Goal: Task Accomplishment & Management: Complete application form

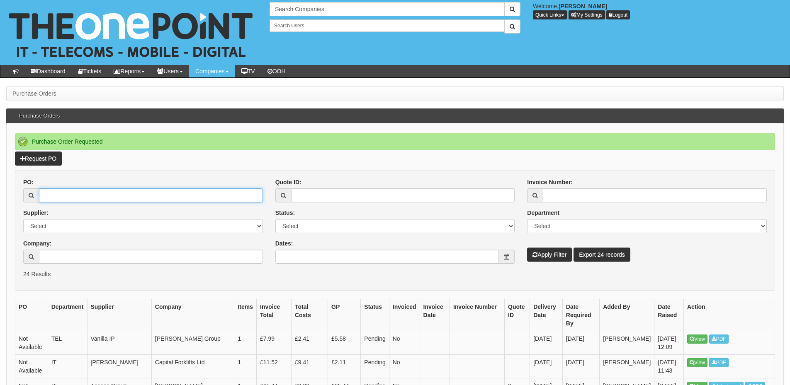
click at [92, 194] on input "PO:" at bounding box center [151, 196] width 224 height 14
type input "19582"
click at [552, 256] on button "Apply Filter" at bounding box center [549, 255] width 45 height 14
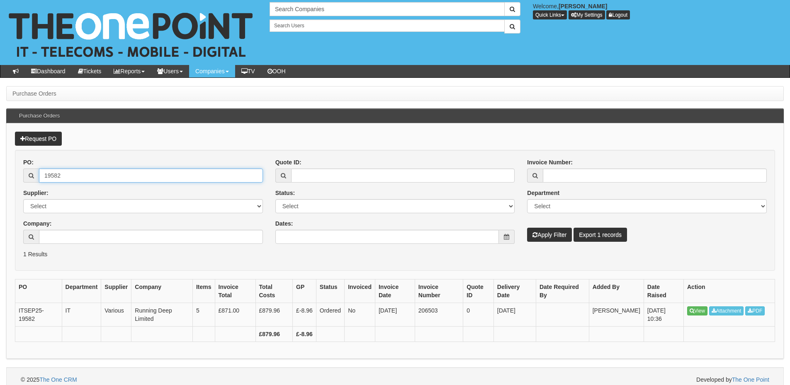
drag, startPoint x: 72, startPoint y: 177, endPoint x: 5, endPoint y: 173, distance: 67.6
click at [5, 173] on div "Purchase Orders Purchase Orders Request PO PO: 19582 Supplier: Select 123 REG.c…" at bounding box center [395, 239] width 790 height 306
click at [114, 253] on p "1 Results" at bounding box center [394, 254] width 743 height 8
click at [543, 232] on button "Apply Filter" at bounding box center [549, 235] width 45 height 14
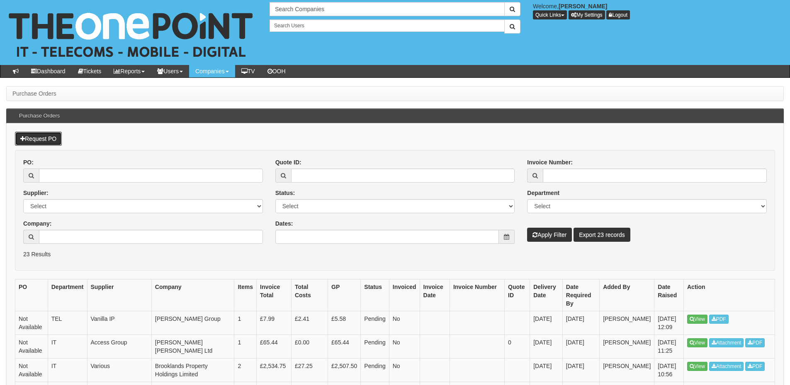
click at [52, 133] on link "Request PO" at bounding box center [38, 139] width 47 height 14
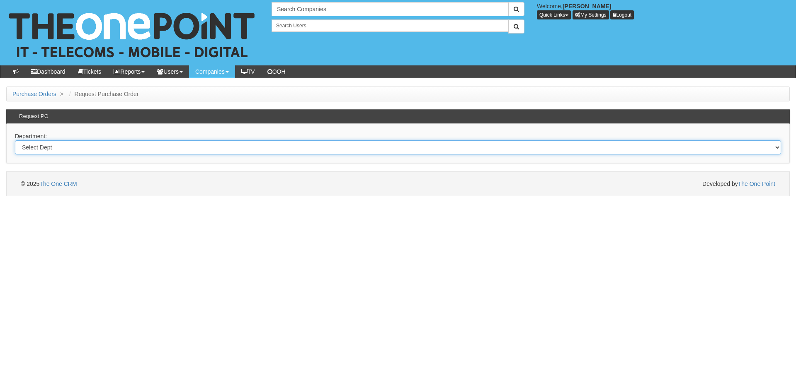
click at [110, 148] on select "Select Dept Digital Internal IT Mobiles Marketing Telecoms" at bounding box center [398, 148] width 766 height 14
select select "?pipeID=&dept=IT"
click at [15, 141] on select "Select Dept Digital Internal IT Mobiles Marketing Telecoms" at bounding box center [398, 148] width 766 height 14
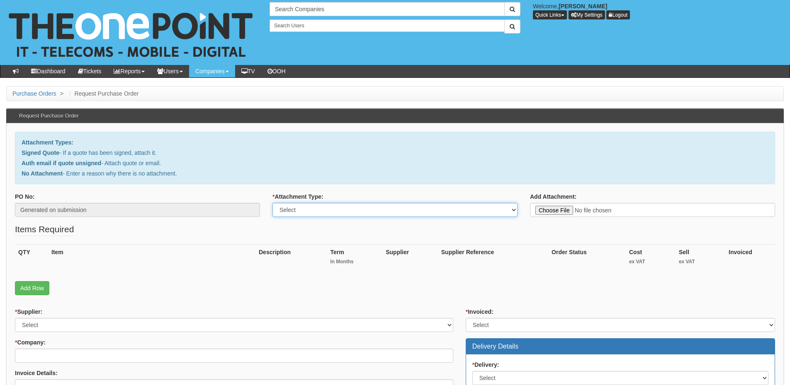
click at [292, 206] on select "Select Signed Quote Auth email with quote if unsigned No Attachment" at bounding box center [394, 210] width 245 height 14
select select "Signed Quote"
click at [272, 203] on select "Select Signed Quote Auth email with quote if unsigned No Attachment" at bounding box center [394, 210] width 245 height 14
type input "C:\fakepath\[PERSON_NAME] Personal Care Limited - Laptop (2) (1).pdf"
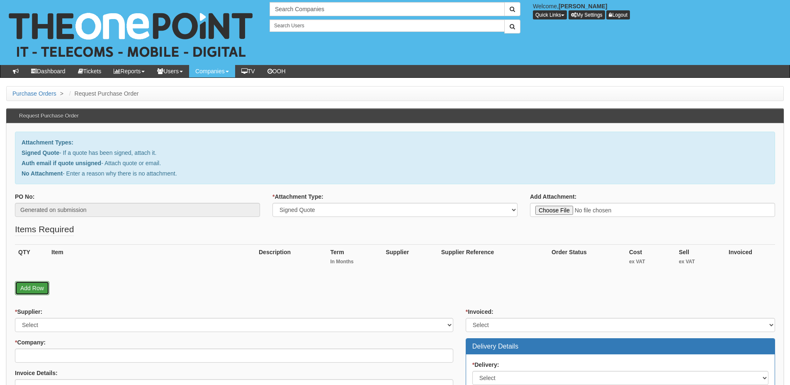
click at [36, 287] on link "Add Row" at bounding box center [32, 288] width 34 height 14
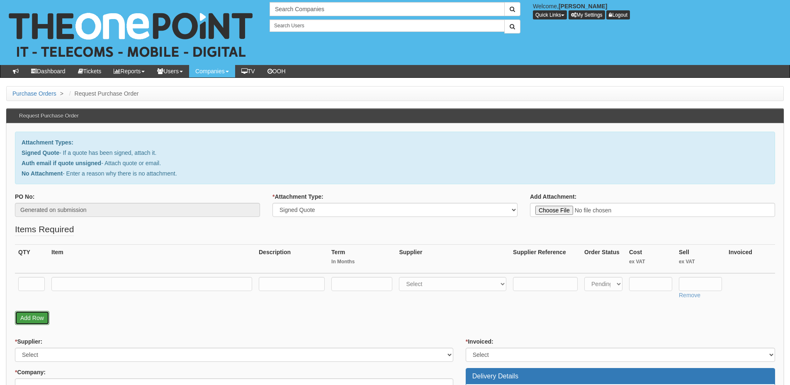
click at [37, 320] on link "Add Row" at bounding box center [32, 318] width 34 height 14
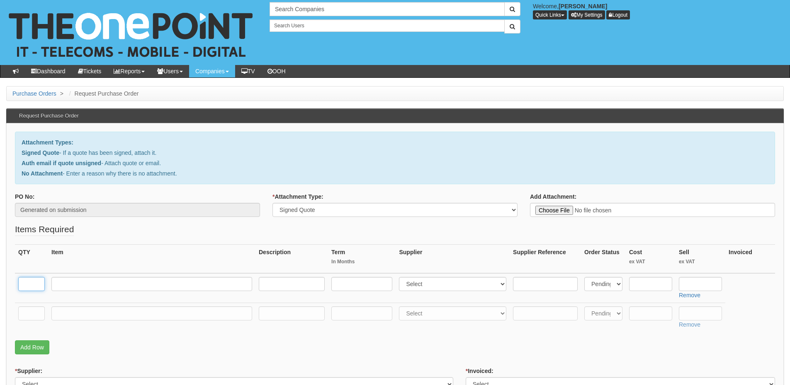
click at [37, 287] on input "text" at bounding box center [31, 284] width 27 height 14
type input "1"
click at [31, 309] on input "text" at bounding box center [31, 314] width 27 height 14
type input "1"
click at [80, 315] on input "text" at bounding box center [151, 314] width 201 height 14
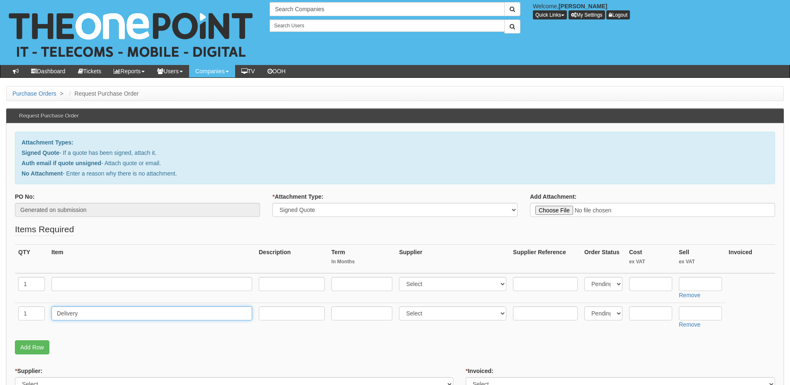
type input "Delivery"
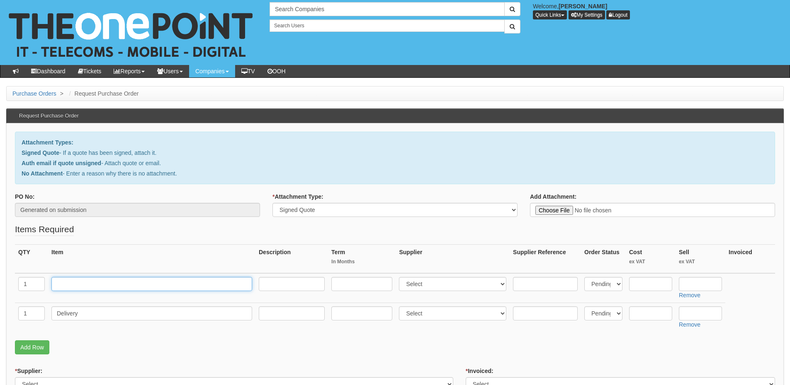
click at [63, 288] on input "text" at bounding box center [151, 284] width 201 height 14
paste input "Dell 15 DC 15250"
type input "Dell 15 DC 15250"
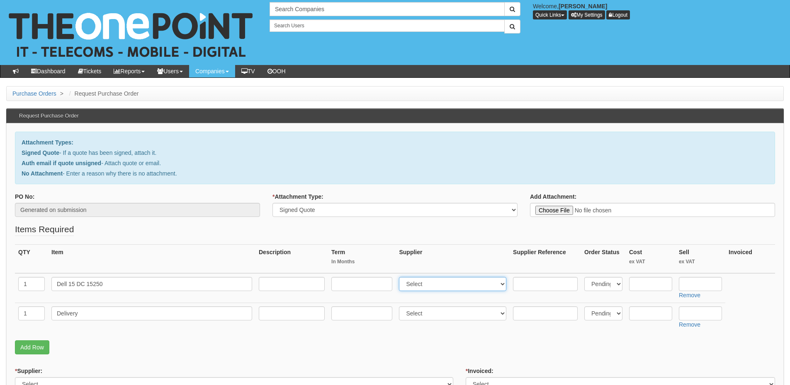
click at [414, 285] on select "Select 123 REG.co.uk 1Password 3 4Gon AA Jones Electric Ltd Abzorb Access Group…" at bounding box center [452, 284] width 107 height 14
select select "19"
click at [401, 277] on select "Select 123 REG.co.uk 1Password 3 4Gon AA Jones Electric Ltd Abzorb Access Group…" at bounding box center [452, 284] width 107 height 14
click at [709, 282] on input "text" at bounding box center [699, 284] width 43 height 14
type input "518.16"
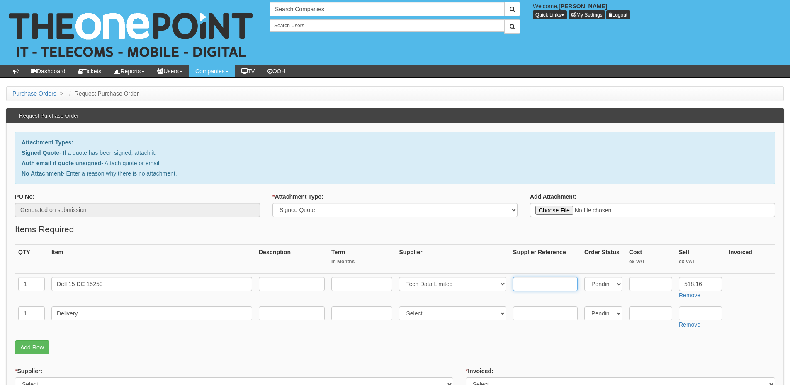
click at [539, 288] on input "text" at bounding box center [545, 284] width 65 height 14
paste input "11844042"
type input "11844042"
click at [643, 281] on input "text" at bounding box center [650, 284] width 43 height 14
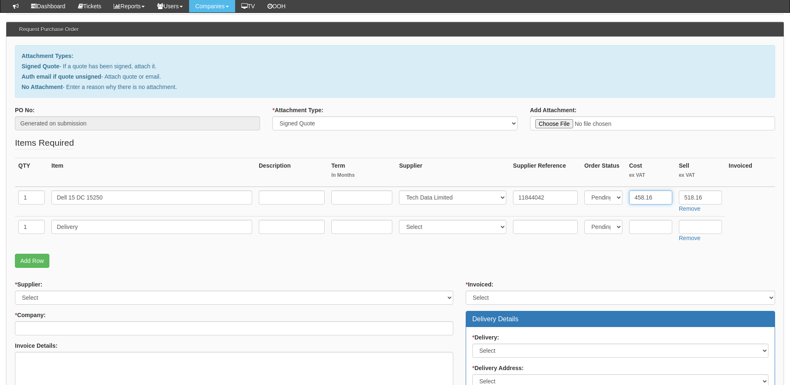
scroll to position [124, 0]
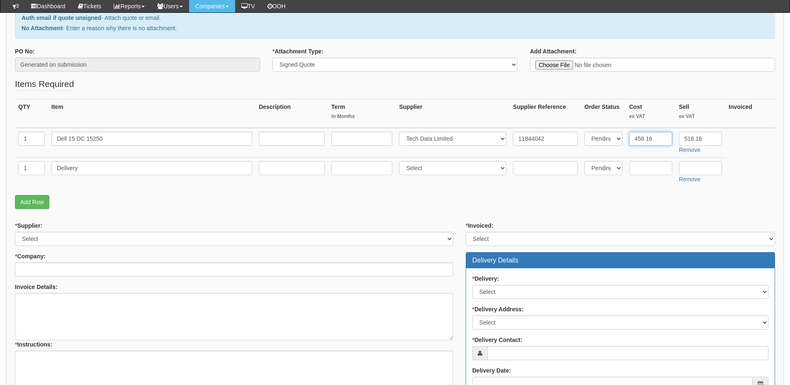
type input "458.16"
click at [76, 241] on select "Select 123 REG.co.uk 1Password 3 4Gon AA Jones Electric Ltd Abzorb Access Group…" at bounding box center [234, 239] width 438 height 14
select select "19"
click at [15, 232] on select "Select 123 REG.co.uk 1Password 3 4Gon AA Jones Electric Ltd Abzorb Access Group…" at bounding box center [234, 239] width 438 height 14
click at [76, 266] on input "* Company:" at bounding box center [234, 270] width 438 height 14
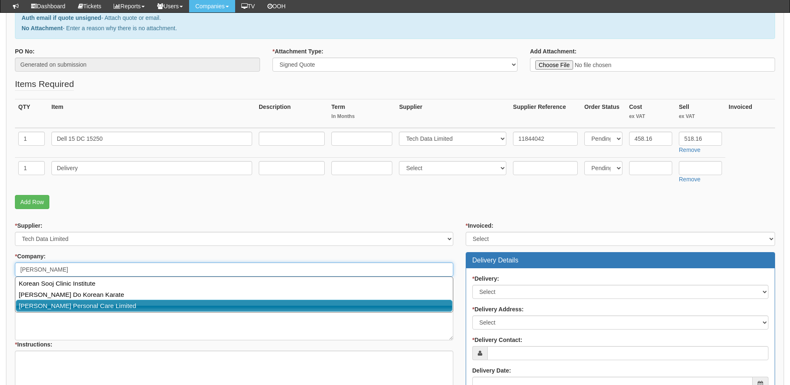
click at [68, 310] on link "[PERSON_NAME] Personal Care Limited" at bounding box center [234, 306] width 436 height 12
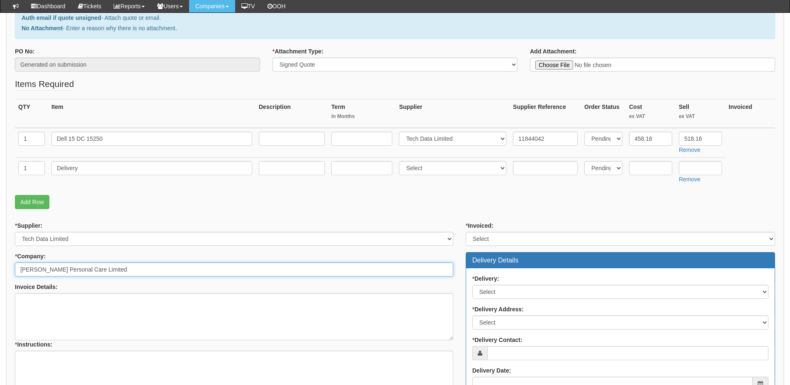
type input "[PERSON_NAME] Personal Care Limited"
click at [491, 237] on select "Select Yes No N/A STB (part of order)" at bounding box center [619, 239] width 309 height 14
select select "2"
click at [465, 232] on select "Select Yes No N/A STB (part of order)" at bounding box center [619, 239] width 309 height 14
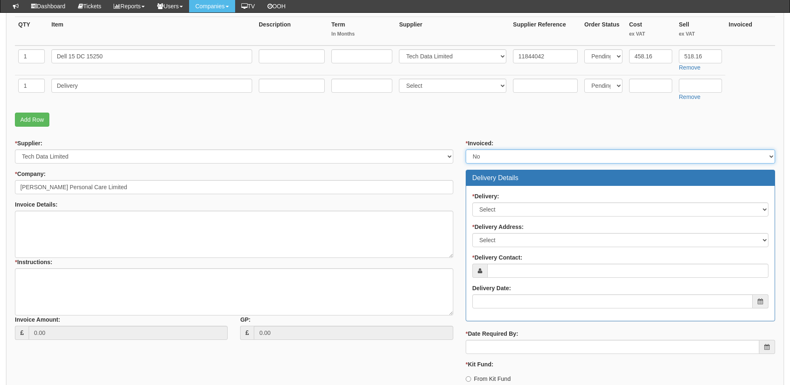
scroll to position [207, 0]
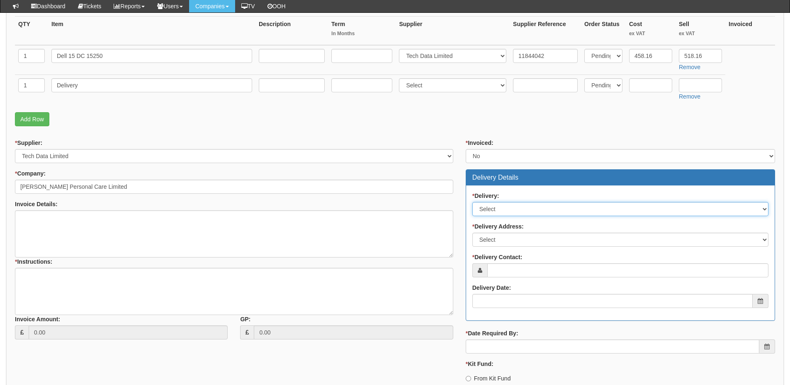
click at [499, 203] on select "Select No Not Applicable Yes" at bounding box center [620, 209] width 296 height 14
select select "1"
click at [472, 202] on select "Select No Not Applicable Yes" at bounding box center [620, 209] width 296 height 14
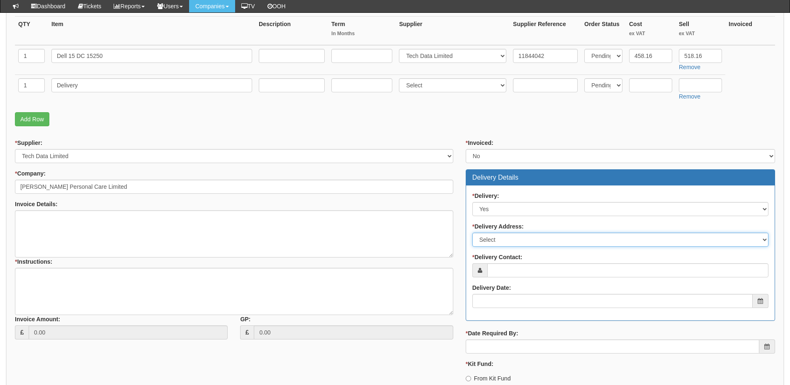
click at [497, 246] on select "Select Not Applicable Main Address - BD19 4TT Orean Personal Care Ltd - BD12 0H…" at bounding box center [620, 240] width 296 height 14
select select "other"
click at [472, 233] on select "Select Not Applicable Main Address - BD19 4TT Orean Personal Care Ltd - BD12 0H…" at bounding box center [620, 240] width 296 height 14
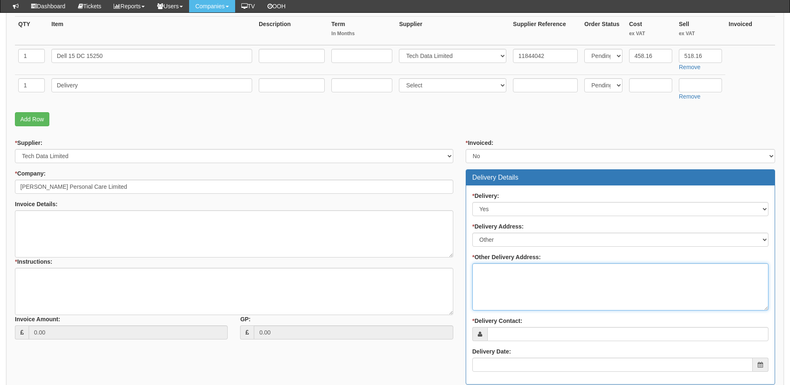
click at [494, 290] on textarea "* Other Delivery Address:" at bounding box center [620, 287] width 296 height 47
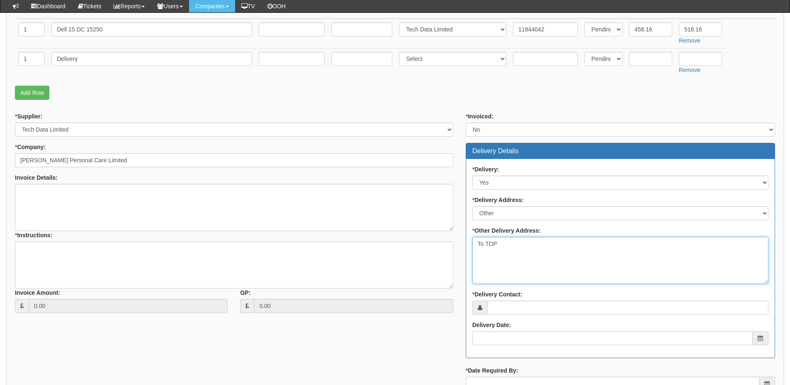
scroll to position [249, 0]
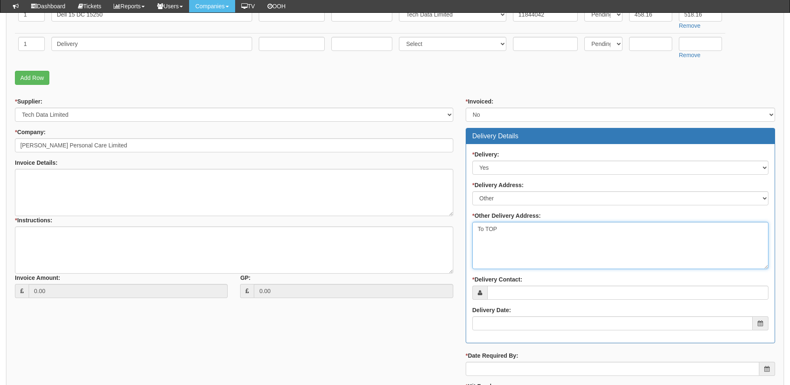
type textarea "To TOP"
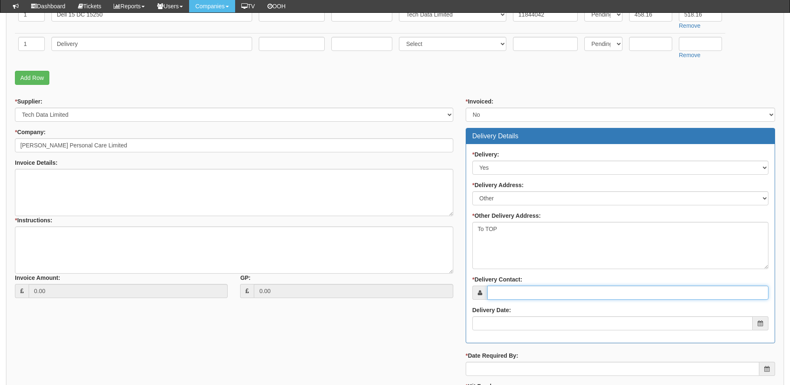
click at [498, 291] on input "* Delivery Contact:" at bounding box center [627, 293] width 281 height 14
drag, startPoint x: 526, startPoint y: 293, endPoint x: 531, endPoint y: 292, distance: 4.6
click at [526, 293] on input "* Delivery Contact:" at bounding box center [627, 293] width 281 height 14
paste input "[PERSON_NAME]"
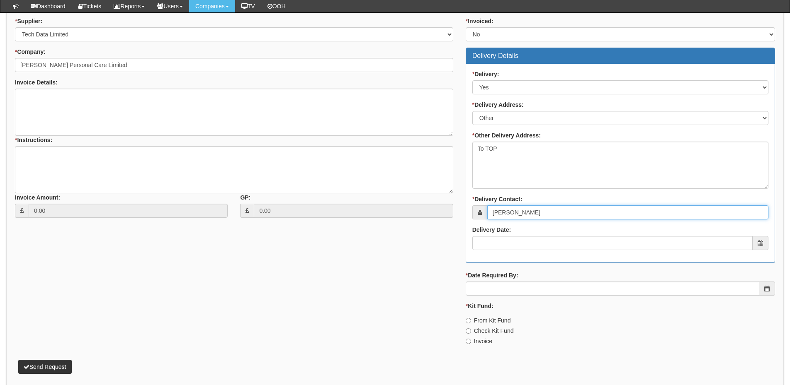
scroll to position [332, 0]
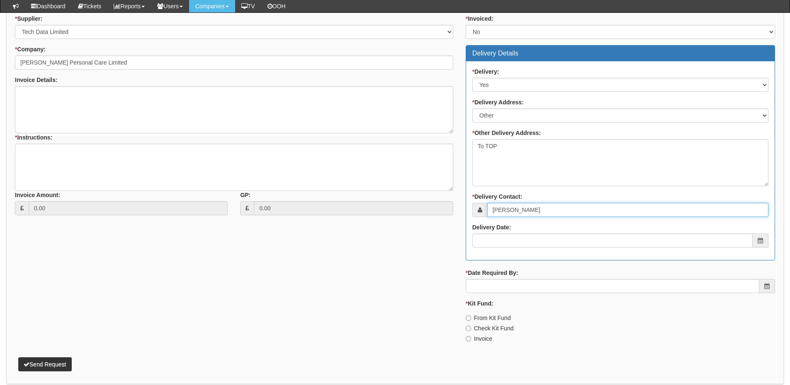
type input "[PERSON_NAME]"
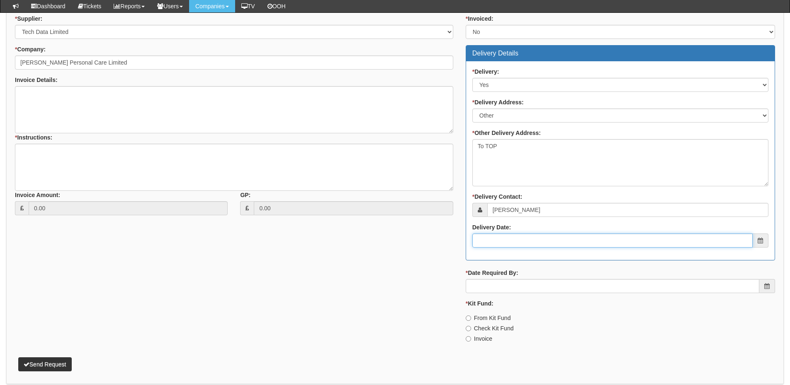
click at [527, 243] on input "Delivery Date:" at bounding box center [612, 241] width 280 height 14
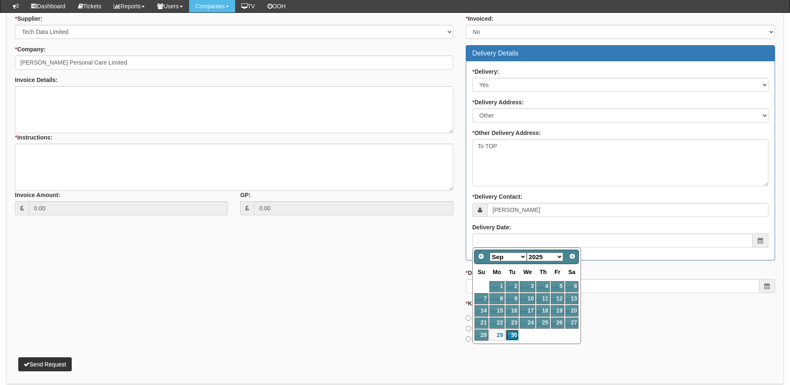
click at [515, 332] on link "30" at bounding box center [511, 335] width 13 height 11
type input "2025-09-30"
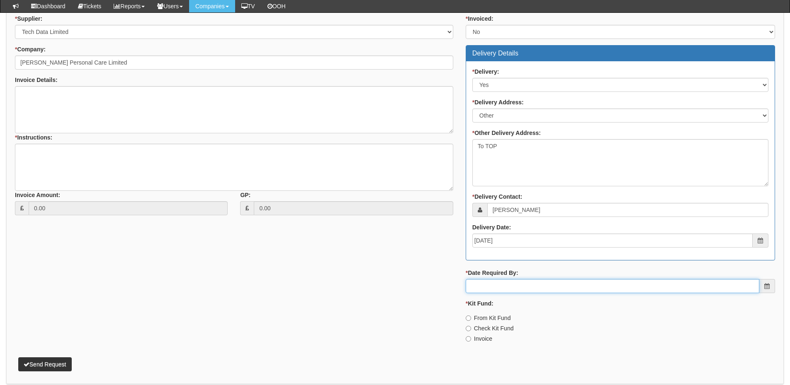
click at [508, 291] on input "* Date Required By:" at bounding box center [611, 286] width 293 height 14
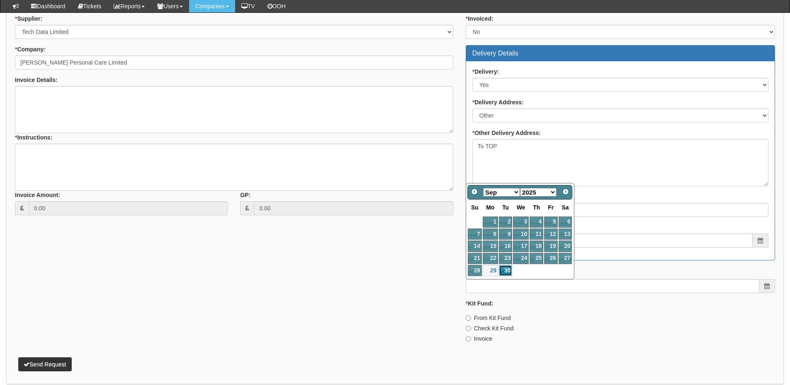
click at [507, 273] on link "30" at bounding box center [505, 270] width 13 height 11
type input "2025-09-30"
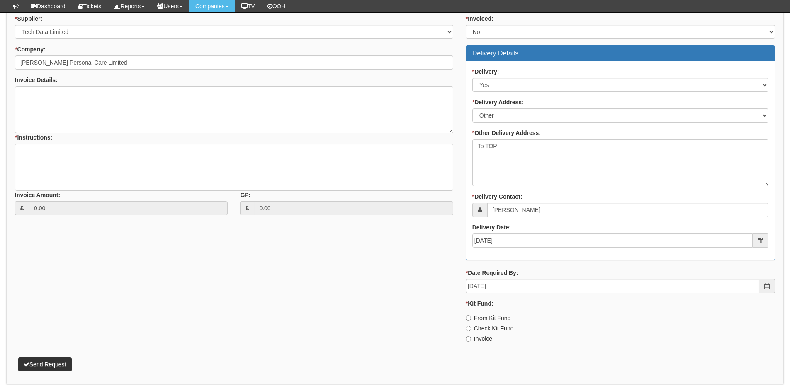
click at [485, 343] on label "Invoice" at bounding box center [478, 339] width 27 height 8
click at [471, 342] on input "Invoice" at bounding box center [467, 339] width 5 height 5
radio input "true"
click at [39, 368] on button "Send Request" at bounding box center [44, 365] width 53 height 14
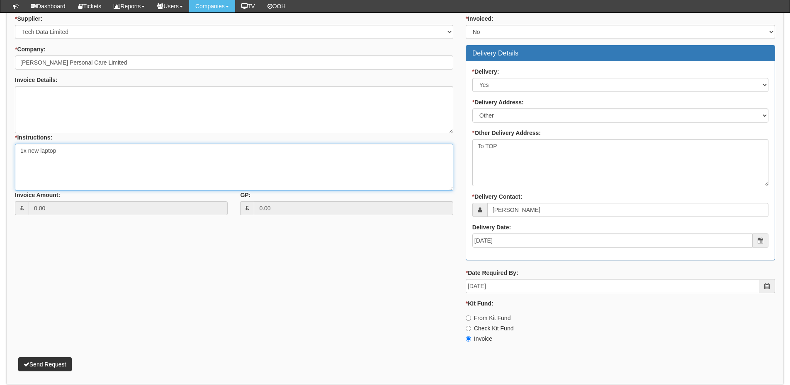
type textarea "1x new laptop"
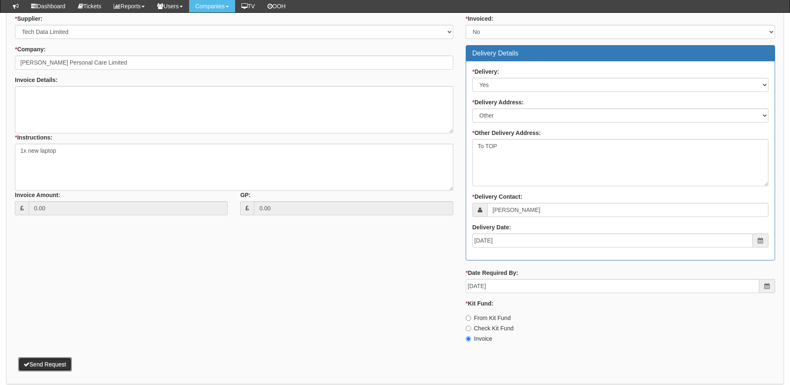
click at [51, 365] on button "Send Request" at bounding box center [44, 365] width 53 height 14
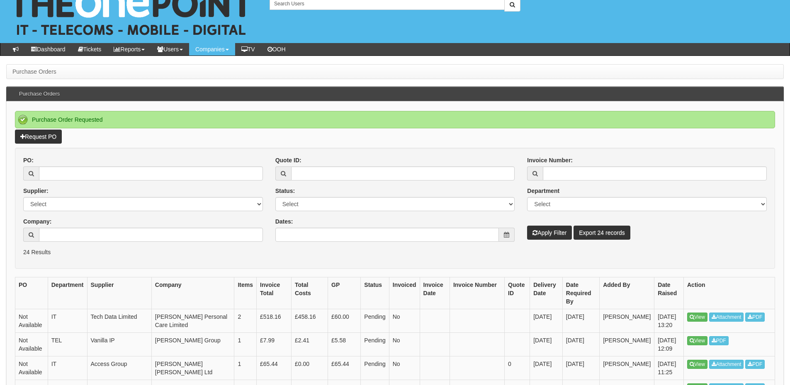
scroll to position [41, 0]
